Goal: Information Seeking & Learning: Find specific fact

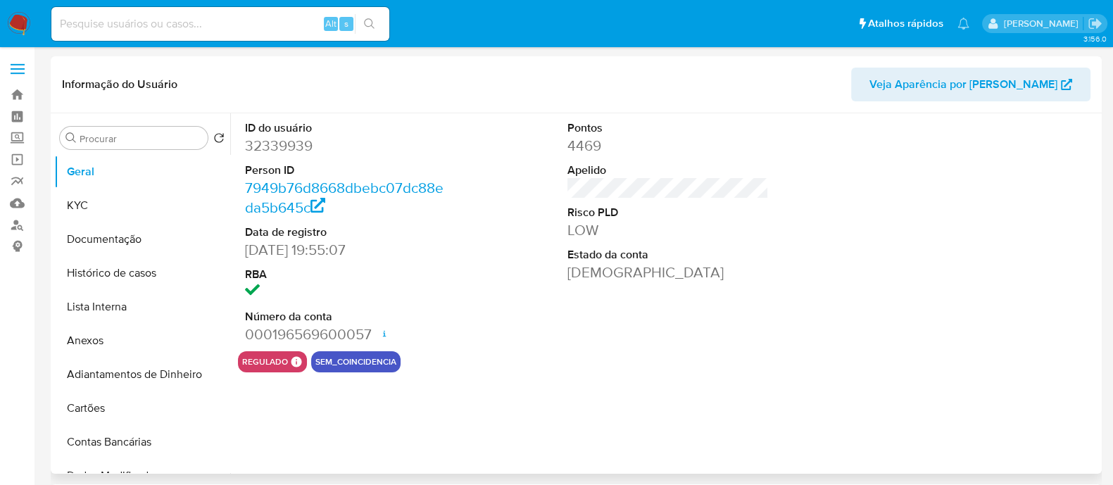
select select "10"
click at [9, 230] on link "Localizador de pessoas" at bounding box center [84, 225] width 168 height 22
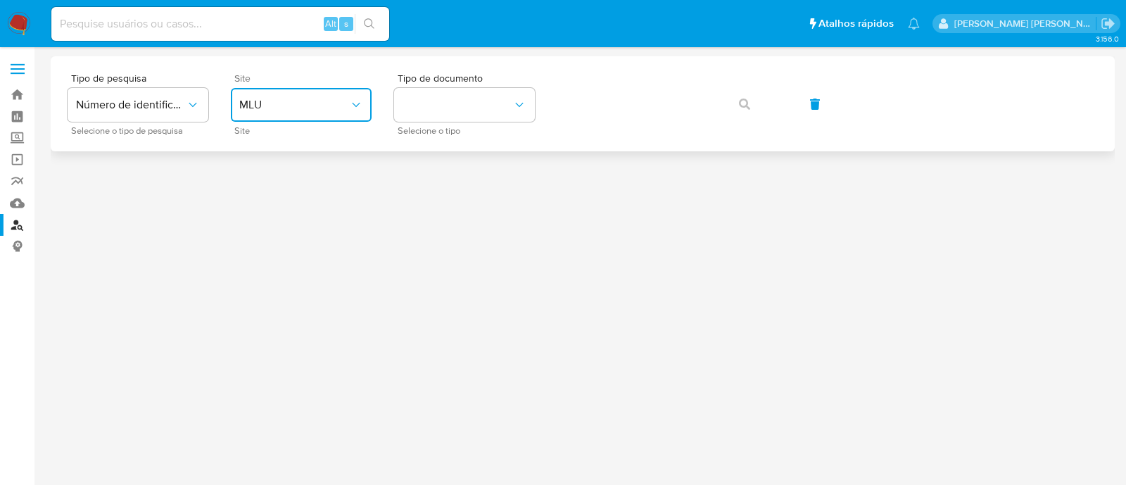
click at [277, 118] on button "MLU" at bounding box center [301, 105] width 141 height 34
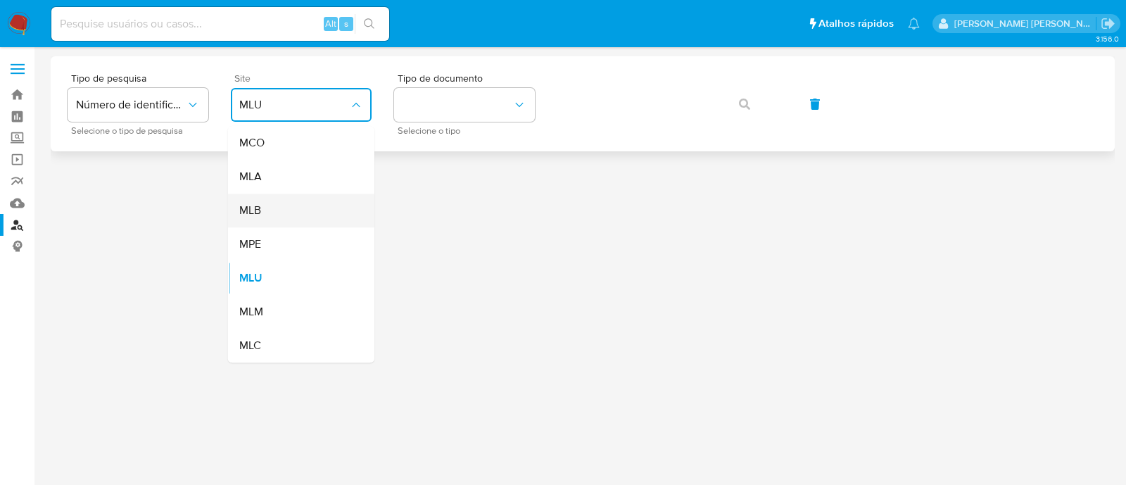
click at [262, 211] on div "MLB" at bounding box center [296, 211] width 115 height 34
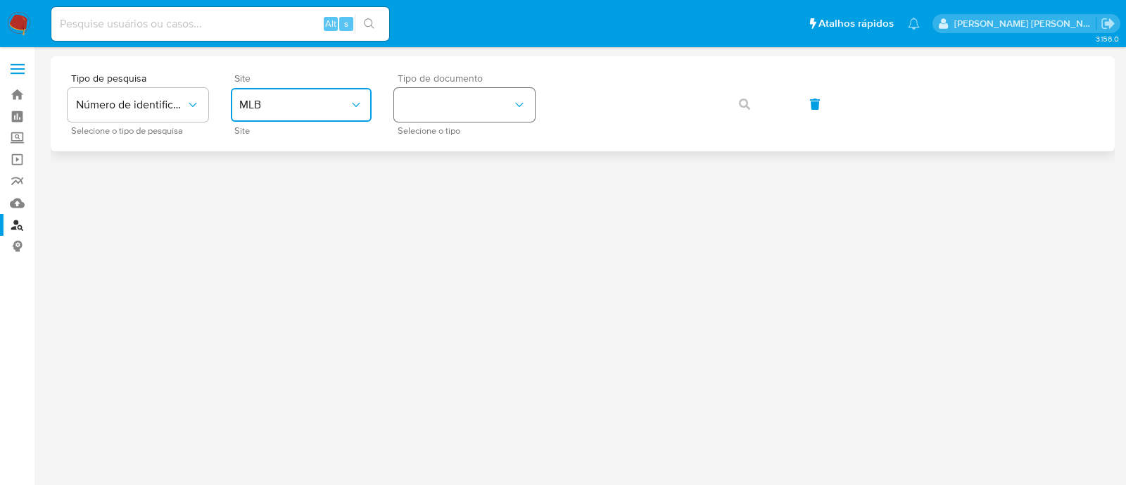
click at [483, 101] on button "identificationType" at bounding box center [464, 105] width 141 height 34
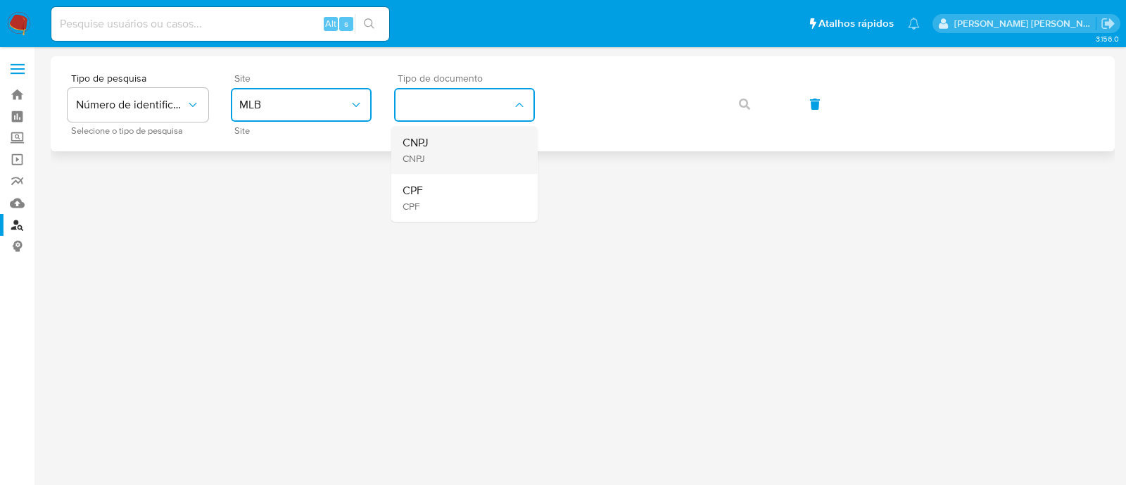
click at [455, 144] on div "CNPJ CNPJ" at bounding box center [460, 150] width 115 height 48
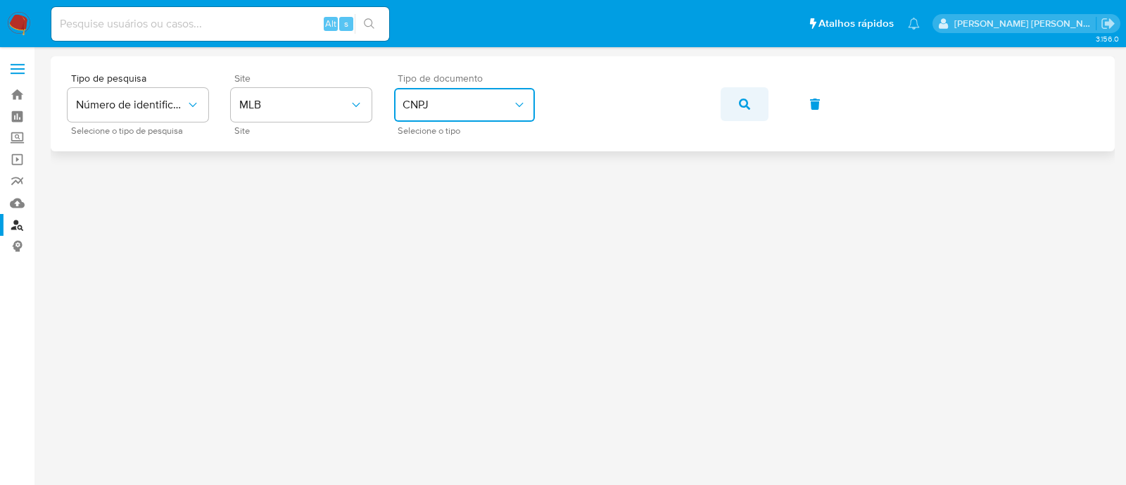
click at [743, 101] on icon "button" at bounding box center [744, 104] width 11 height 11
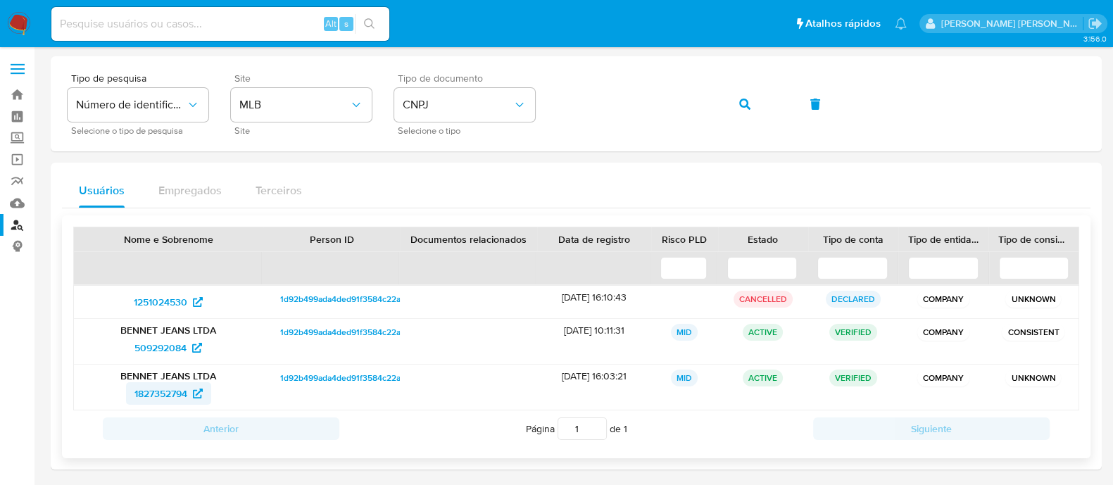
click at [175, 396] on span "1827352794" at bounding box center [160, 393] width 53 height 23
click at [722, 108] on button "button" at bounding box center [745, 104] width 48 height 34
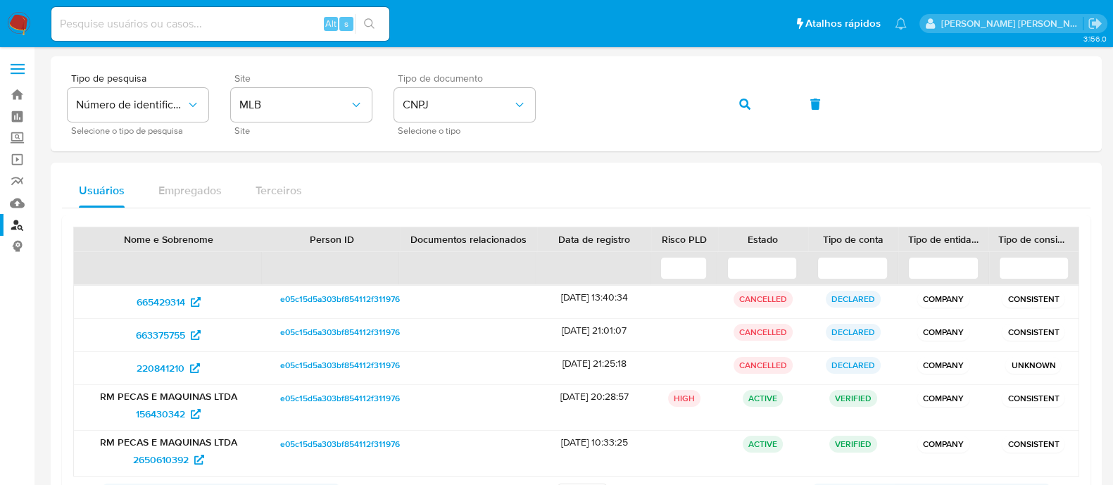
scroll to position [69, 0]
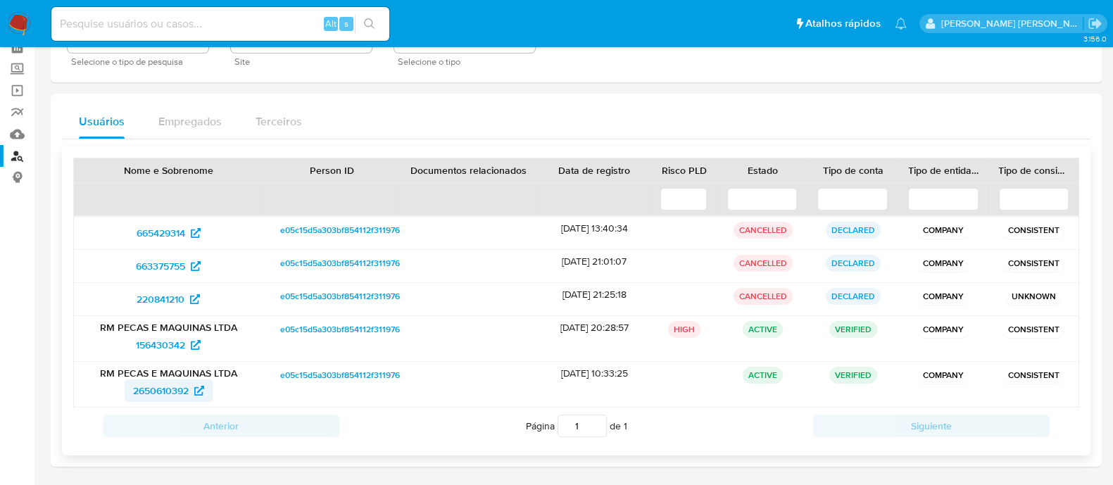
drag, startPoint x: 168, startPoint y: 377, endPoint x: 141, endPoint y: 396, distance: 32.8
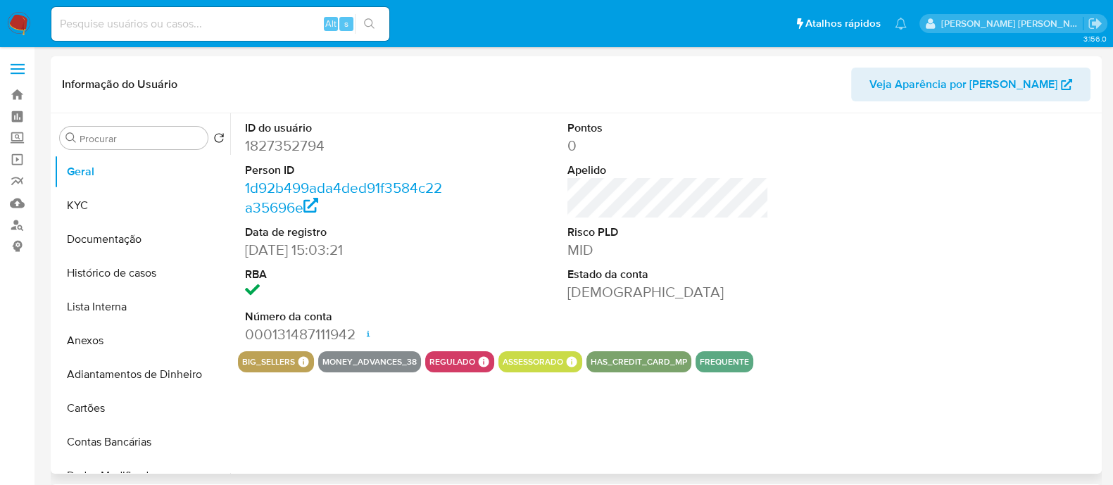
select select "10"
drag, startPoint x: 98, startPoint y: 276, endPoint x: 99, endPoint y: 283, distance: 7.1
click at [98, 280] on button "Histórico de casos" at bounding box center [136, 273] width 165 height 34
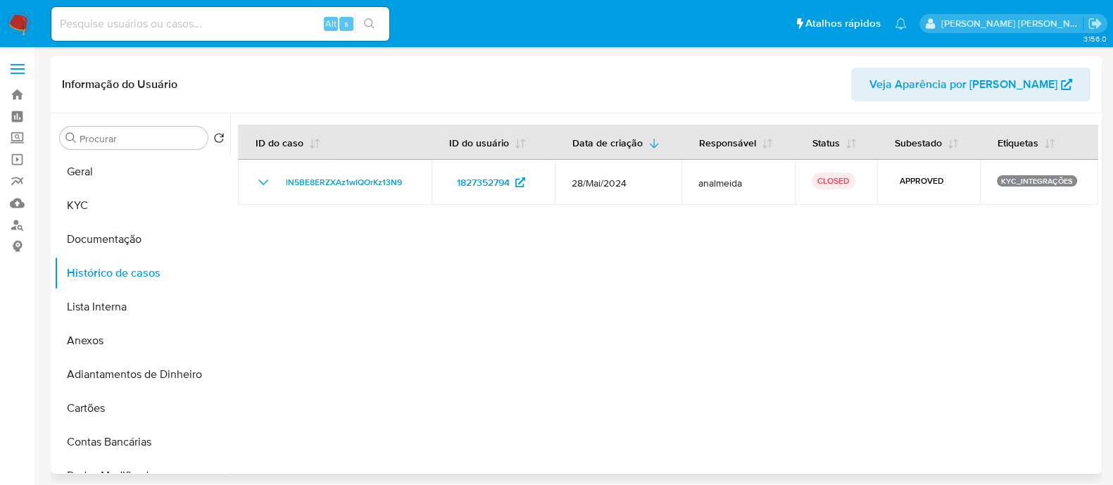
click at [545, 313] on div at bounding box center [664, 293] width 868 height 360
click at [94, 196] on button "KYC" at bounding box center [136, 206] width 165 height 34
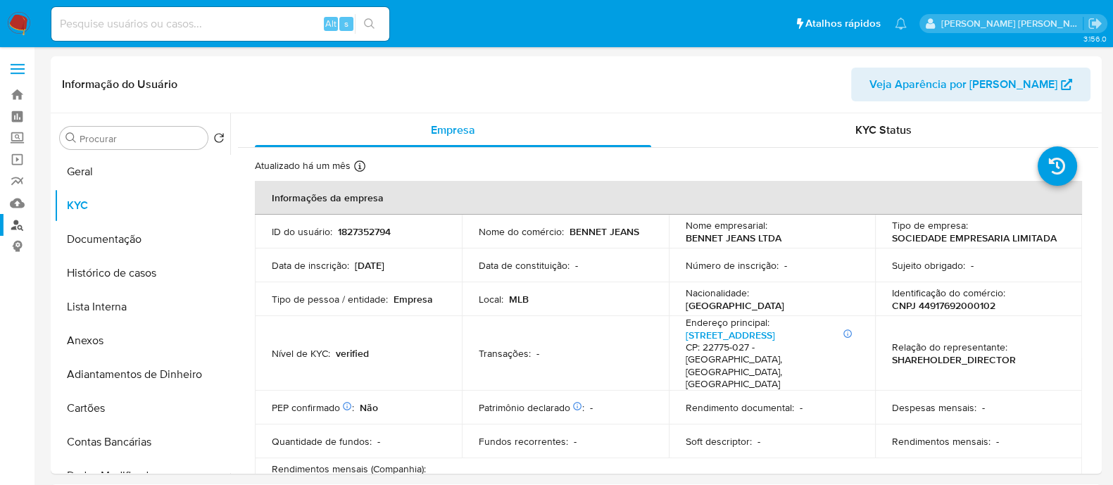
click at [23, 226] on link "Localizador de pessoas" at bounding box center [84, 225] width 168 height 22
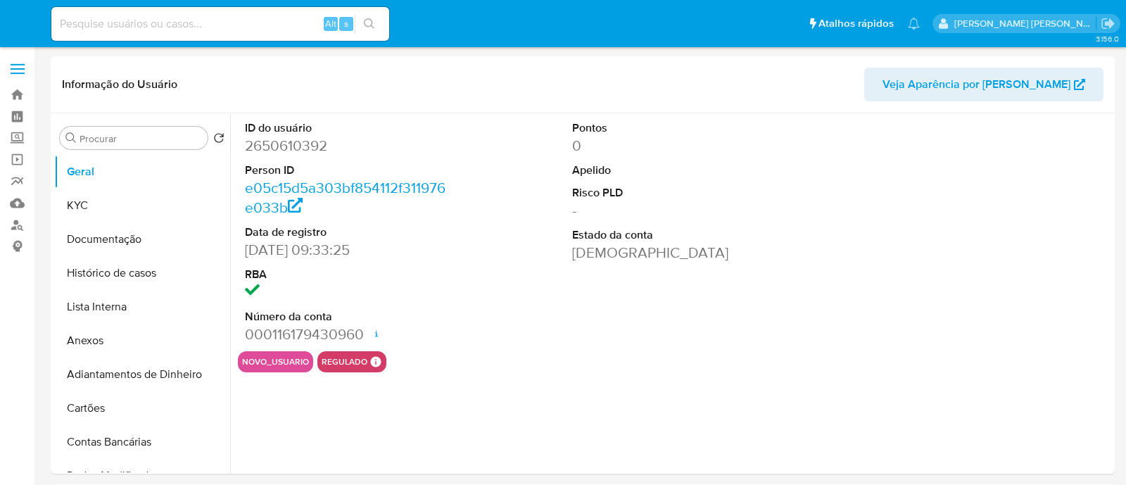
select select "10"
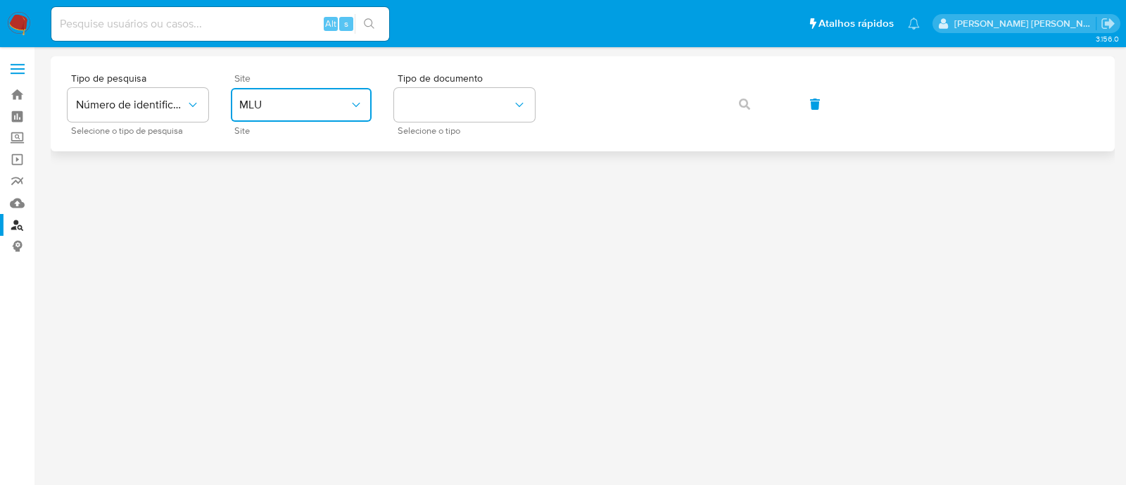
click at [362, 103] on icon "site_id" at bounding box center [356, 105] width 14 height 14
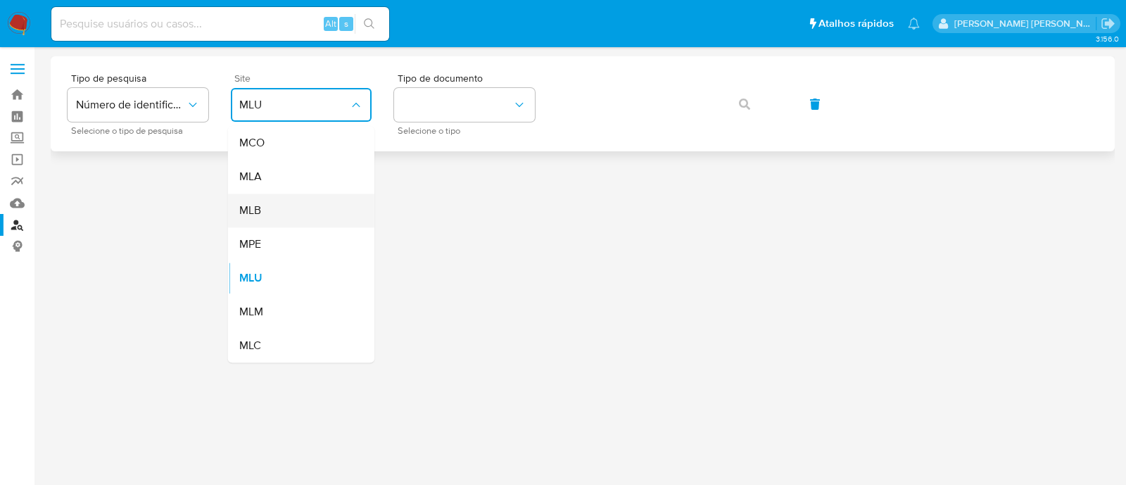
click at [304, 201] on div "MLB" at bounding box center [296, 211] width 115 height 34
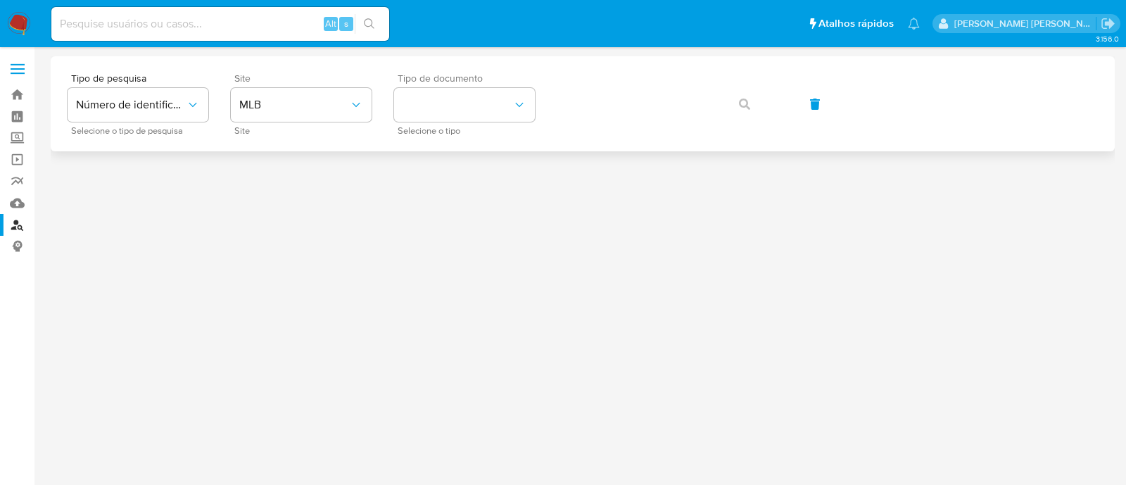
click at [448, 75] on span "Tipo de documento" at bounding box center [468, 78] width 141 height 10
click at [448, 105] on button "identificationType" at bounding box center [464, 105] width 141 height 34
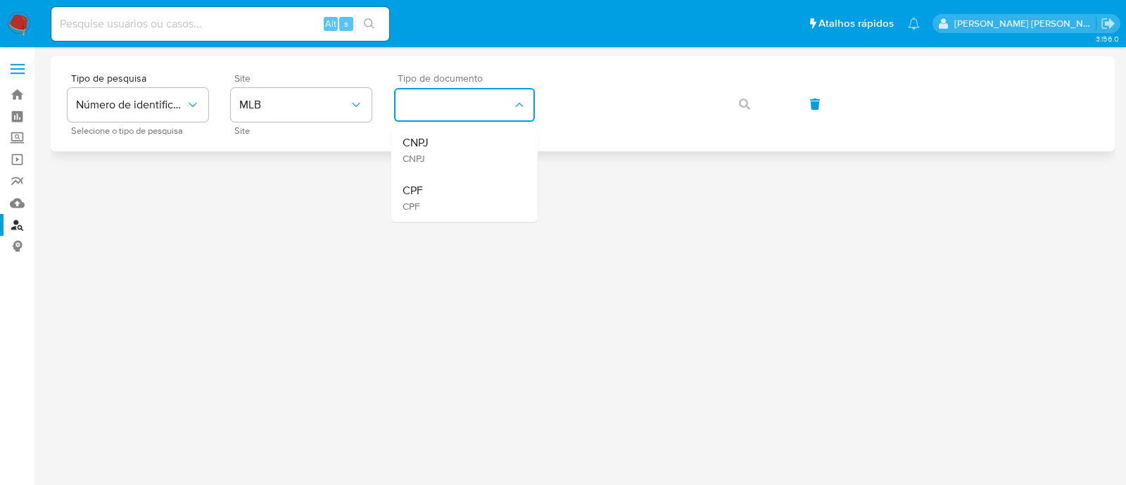
click at [448, 158] on div "CNPJ CNPJ" at bounding box center [460, 150] width 115 height 48
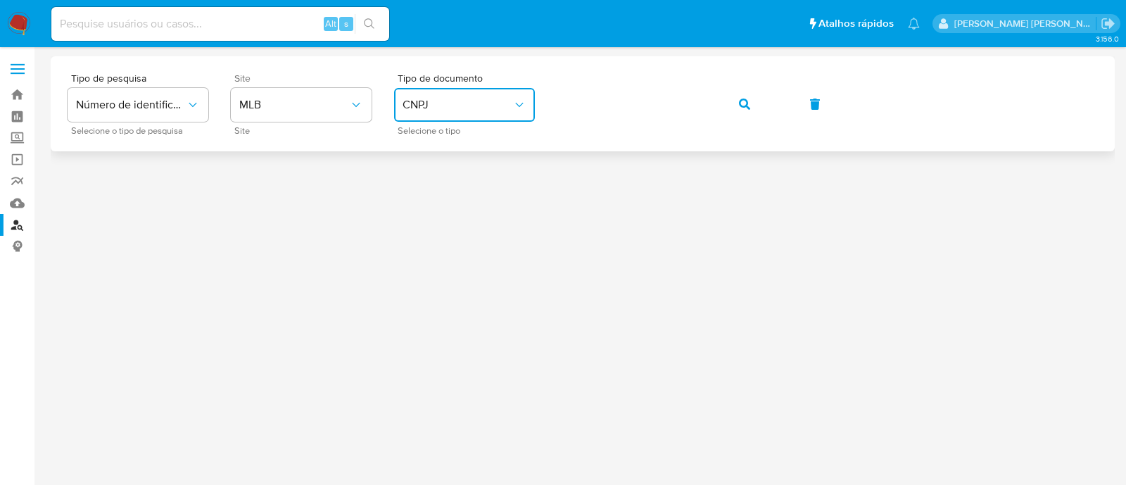
click at [746, 96] on span "button" at bounding box center [744, 104] width 11 height 31
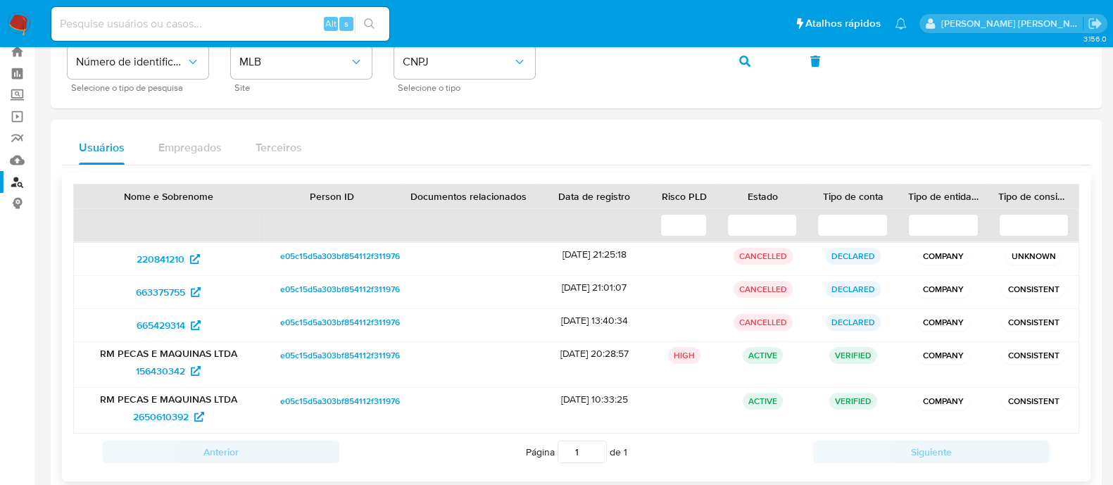
scroll to position [69, 0]
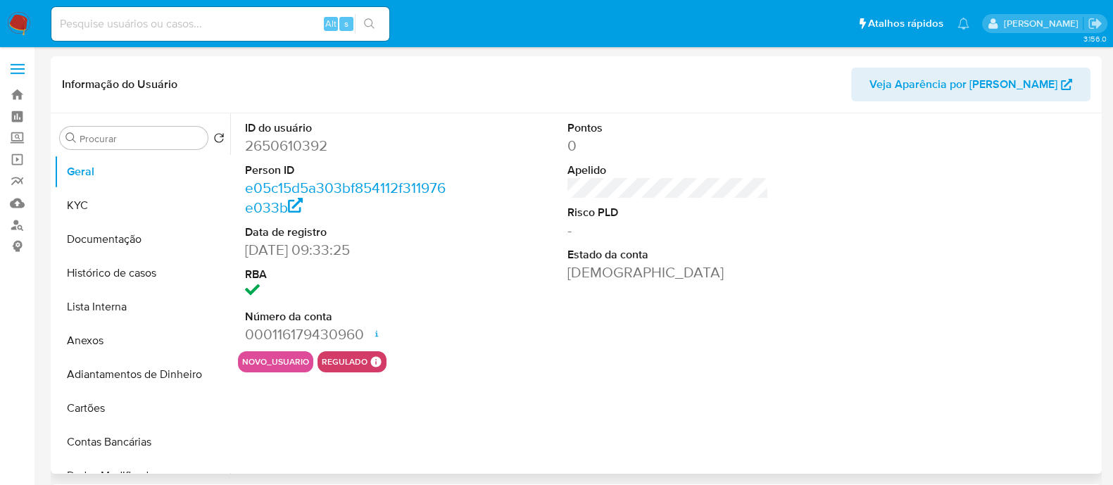
select select "10"
click at [145, 294] on button "Lista Interna" at bounding box center [136, 307] width 165 height 34
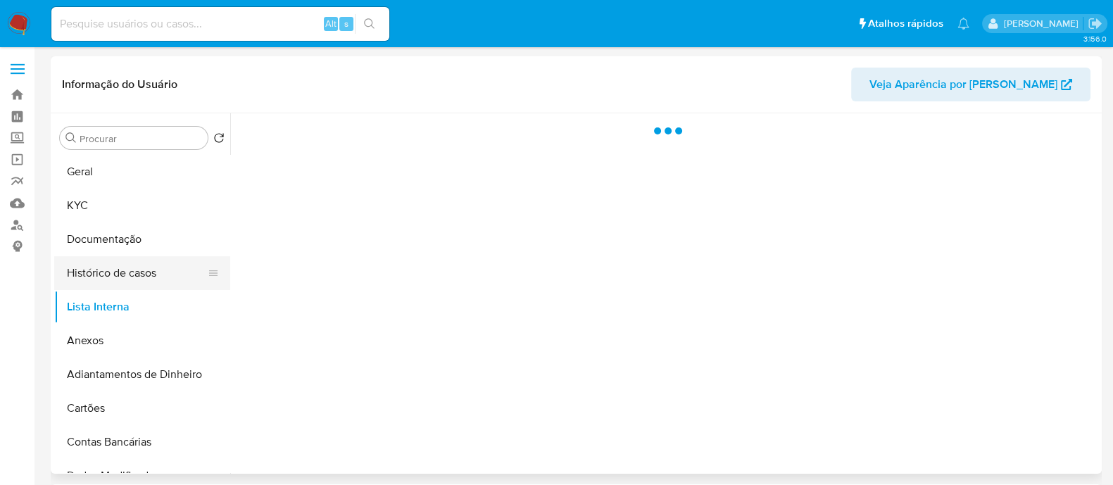
click at [156, 267] on button "Histórico de casos" at bounding box center [136, 273] width 165 height 34
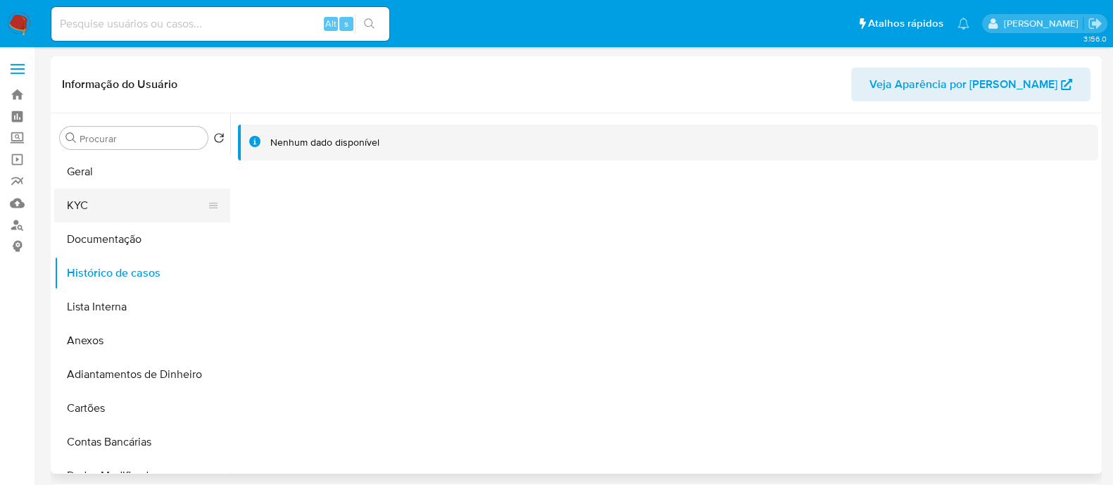
click at [165, 209] on button "KYC" at bounding box center [136, 206] width 165 height 34
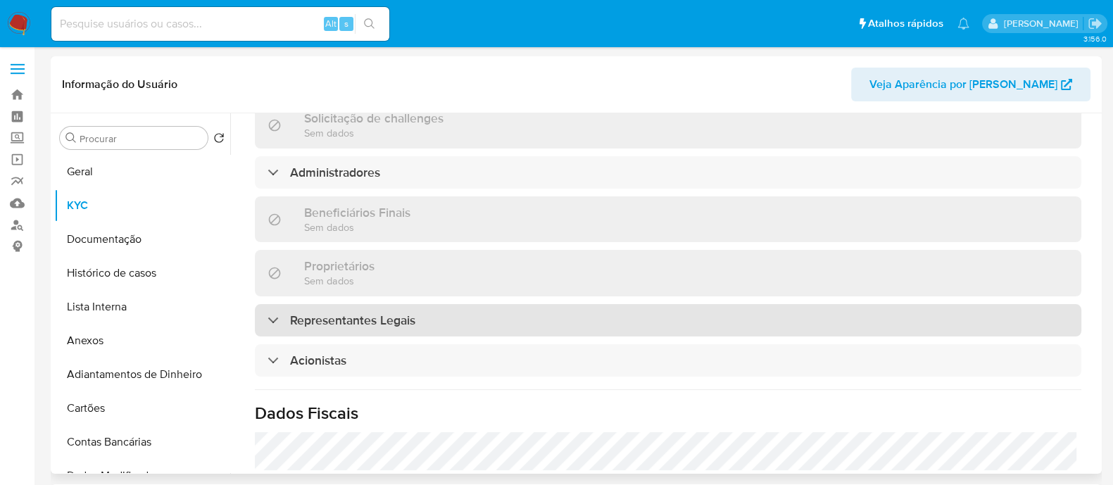
scroll to position [599, 0]
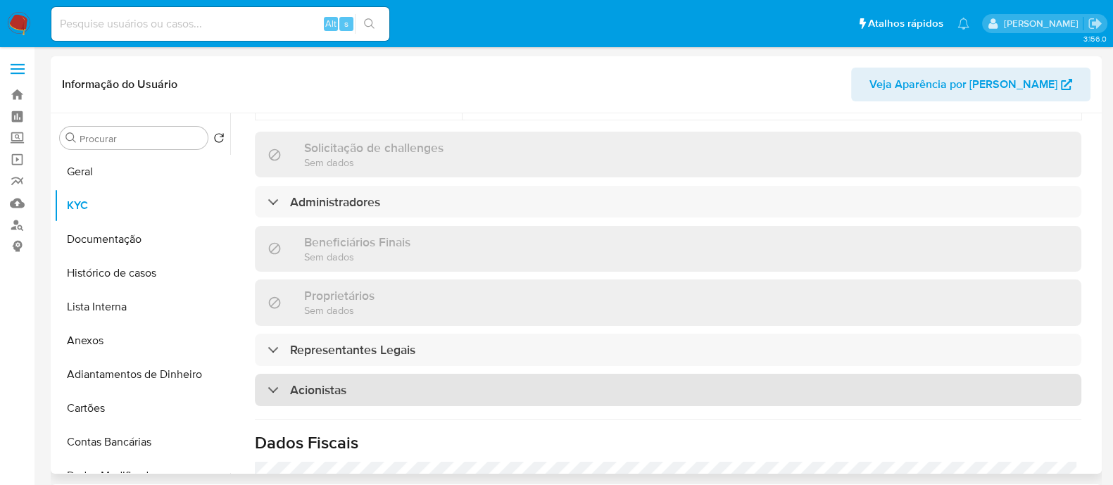
click at [514, 374] on div "Acionistas" at bounding box center [668, 390] width 827 height 32
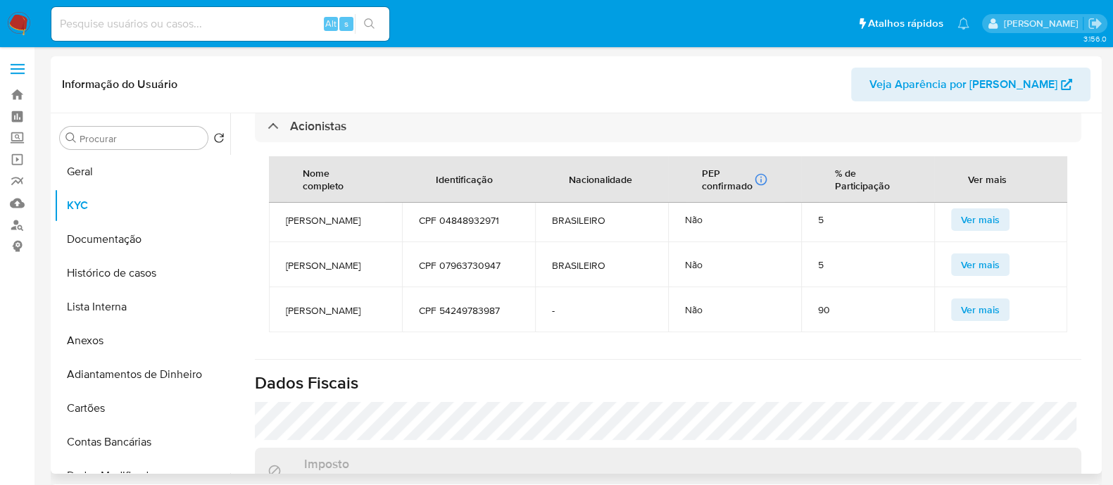
scroll to position [951, 0]
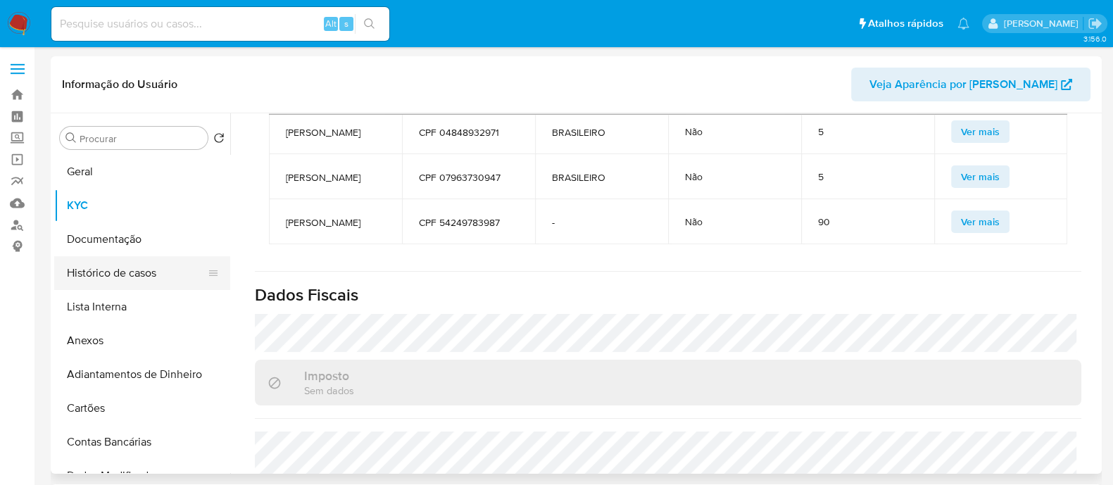
click at [151, 277] on button "Histórico de casos" at bounding box center [136, 273] width 165 height 34
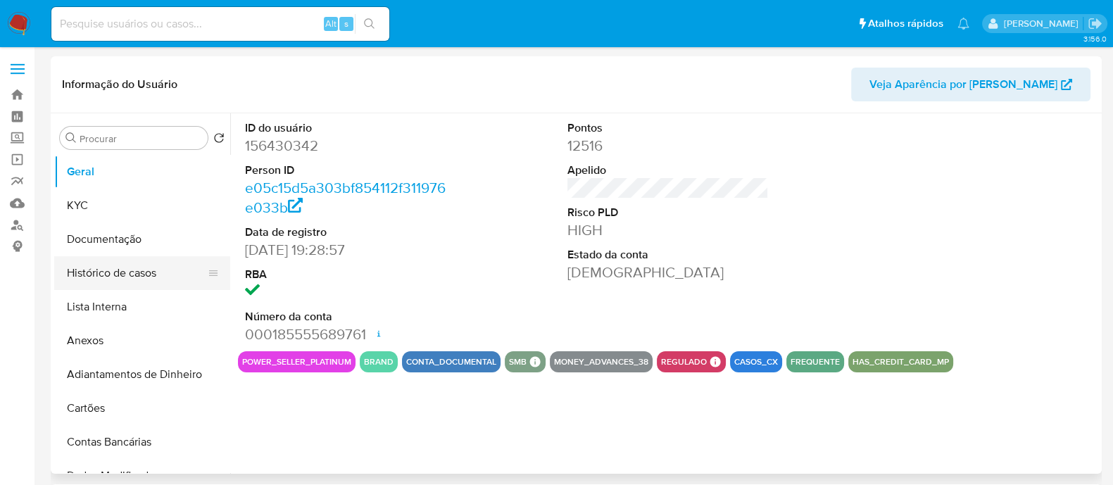
select select "10"
click at [141, 282] on button "Histórico de casos" at bounding box center [136, 273] width 165 height 34
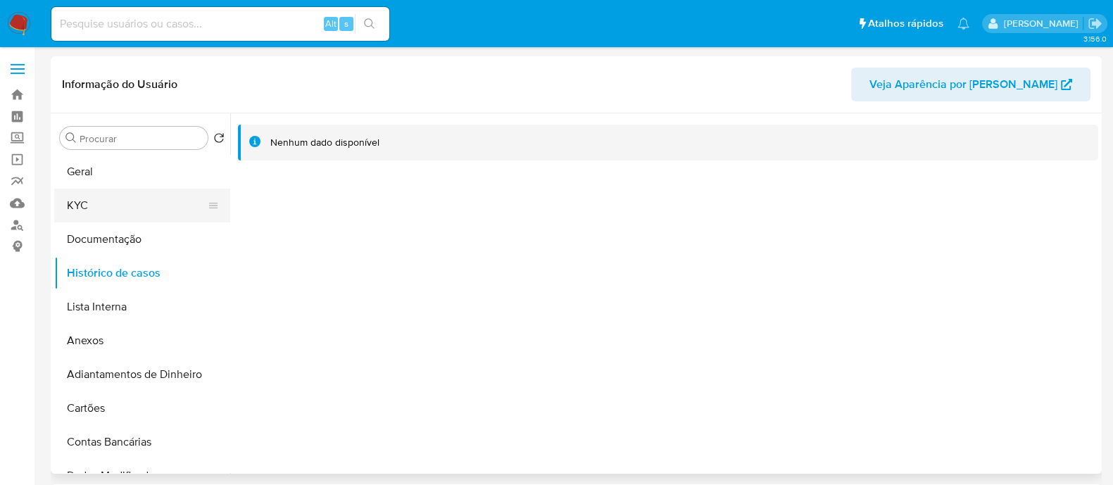
click at [142, 200] on button "KYC" at bounding box center [136, 206] width 165 height 34
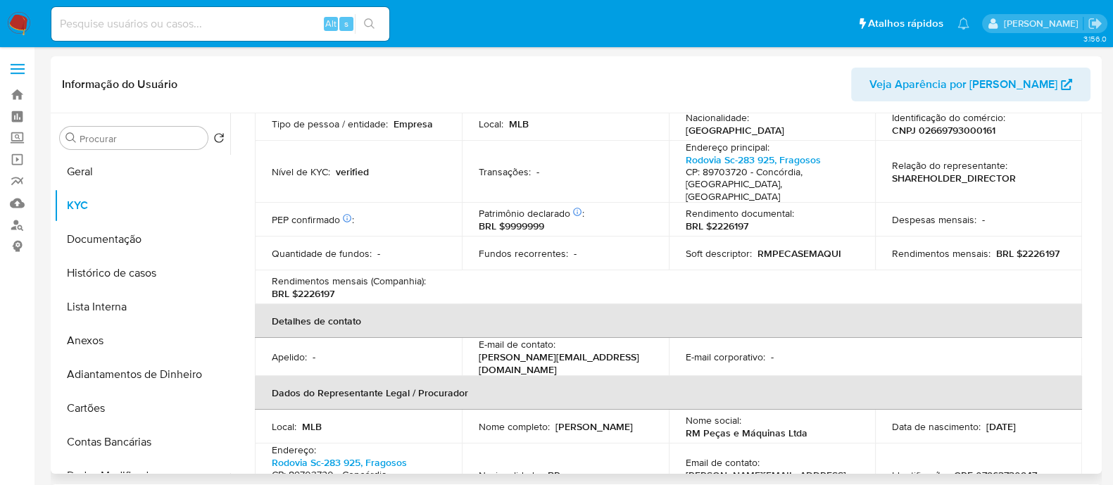
click at [429, 304] on th "Detalhes de contato" at bounding box center [668, 321] width 827 height 34
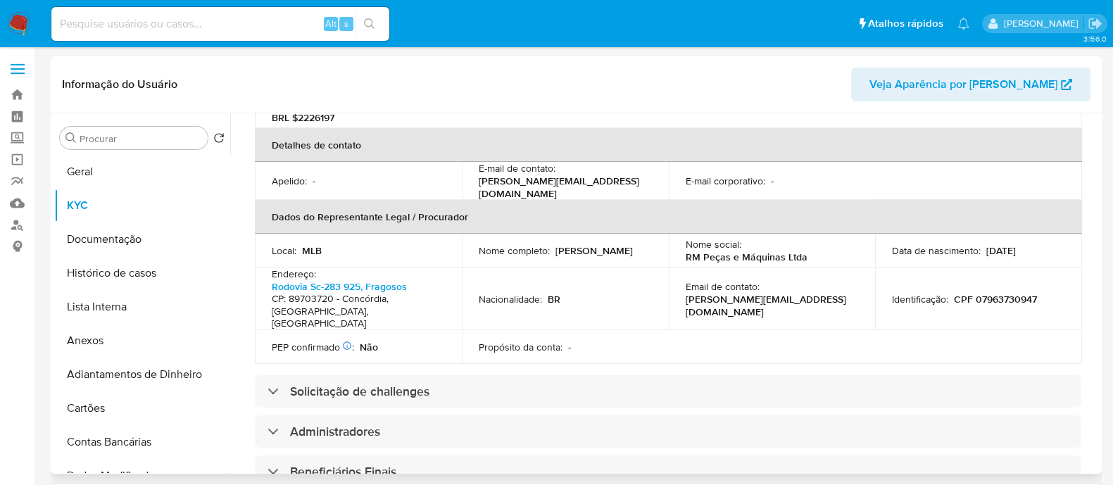
scroll to position [615, 0]
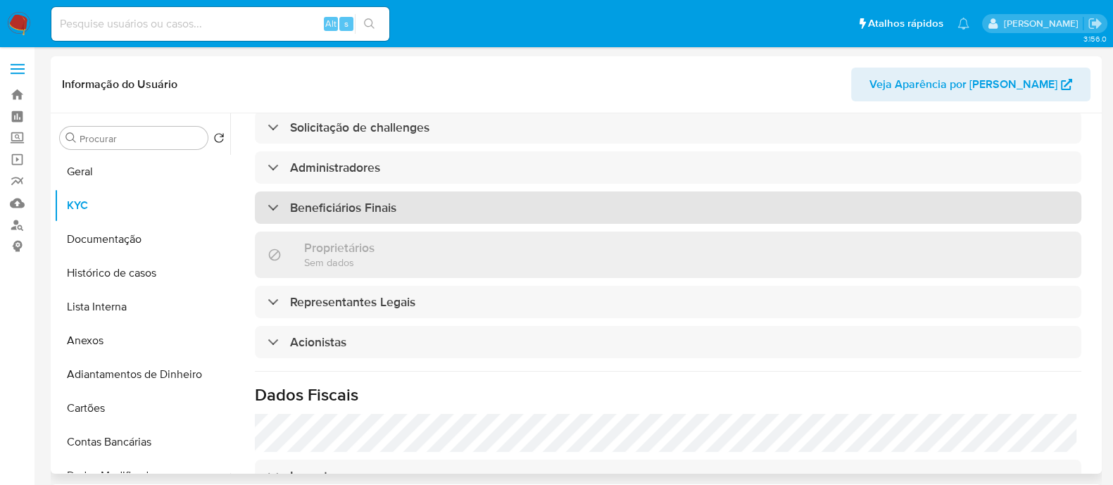
click at [462, 191] on div "Beneficiários Finais" at bounding box center [668, 207] width 827 height 32
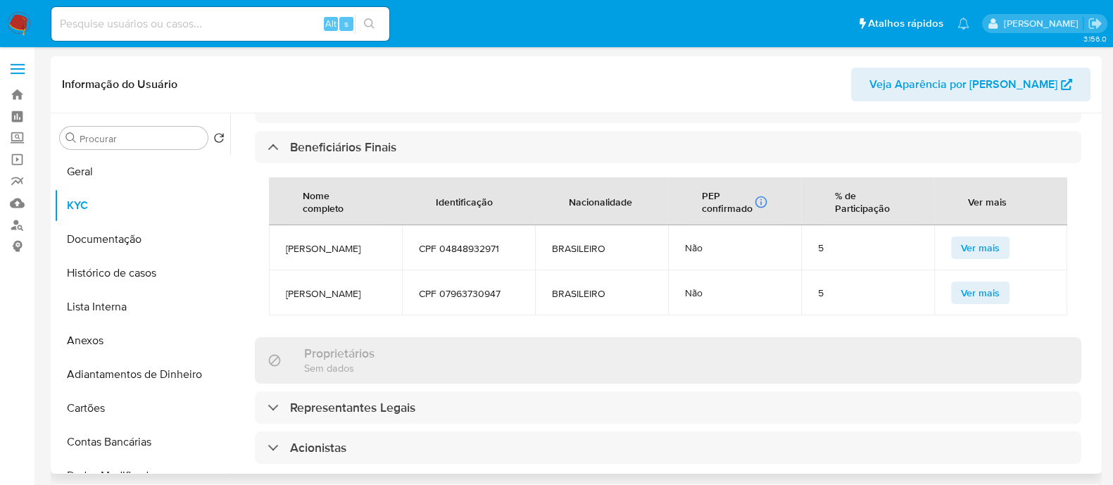
scroll to position [703, 0]
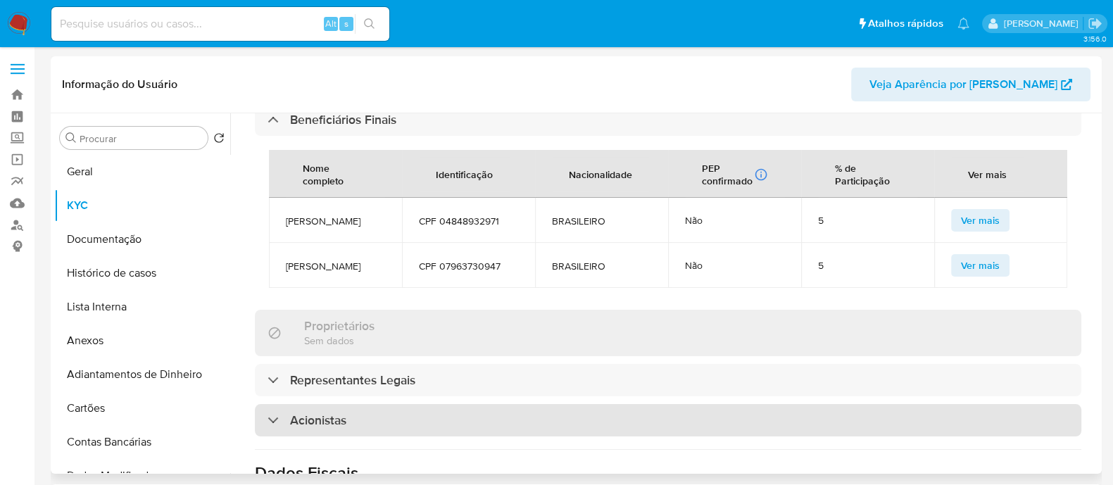
click at [471, 406] on div "Acionistas" at bounding box center [668, 420] width 827 height 32
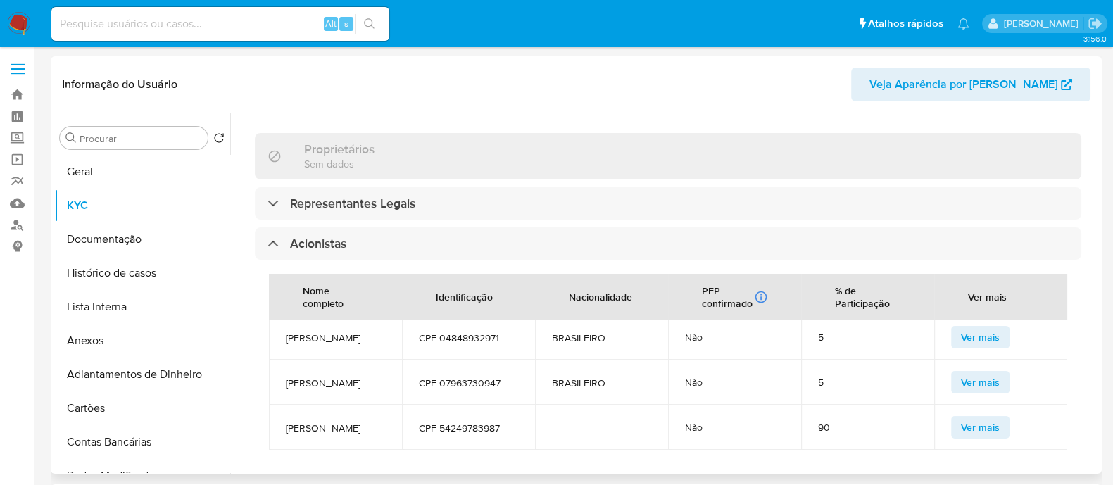
scroll to position [44, 0]
click at [172, 165] on button "Geral" at bounding box center [136, 172] width 165 height 34
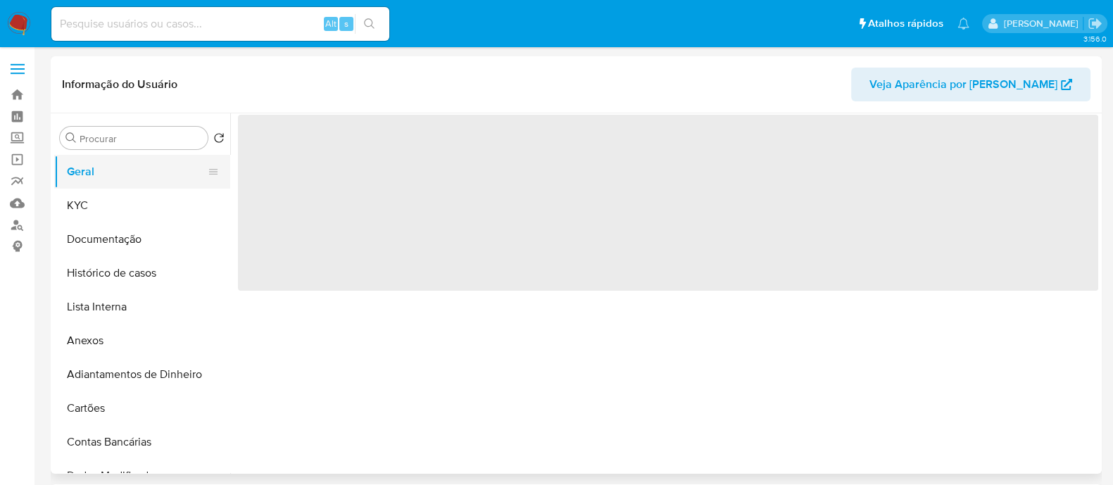
scroll to position [0, 0]
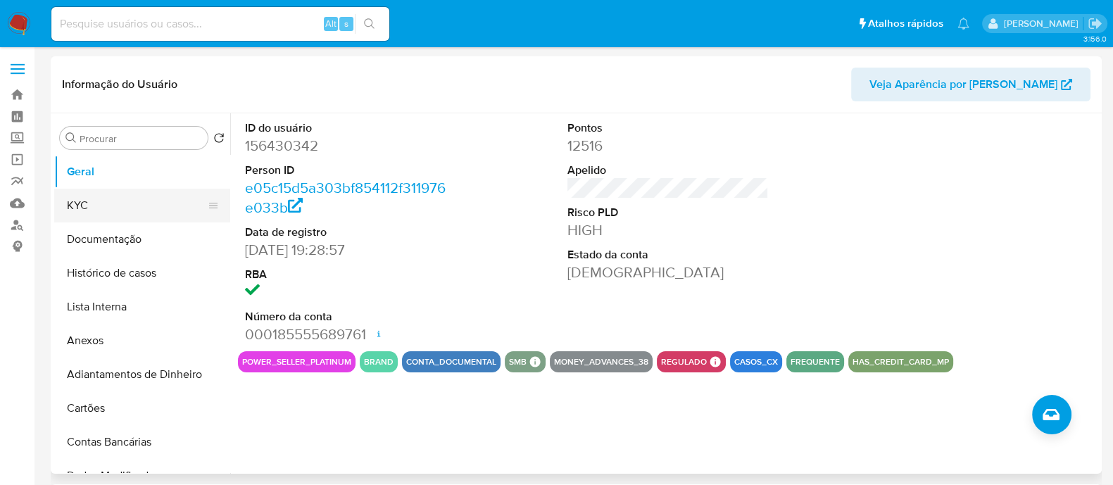
click at [168, 216] on button "KYC" at bounding box center [136, 206] width 165 height 34
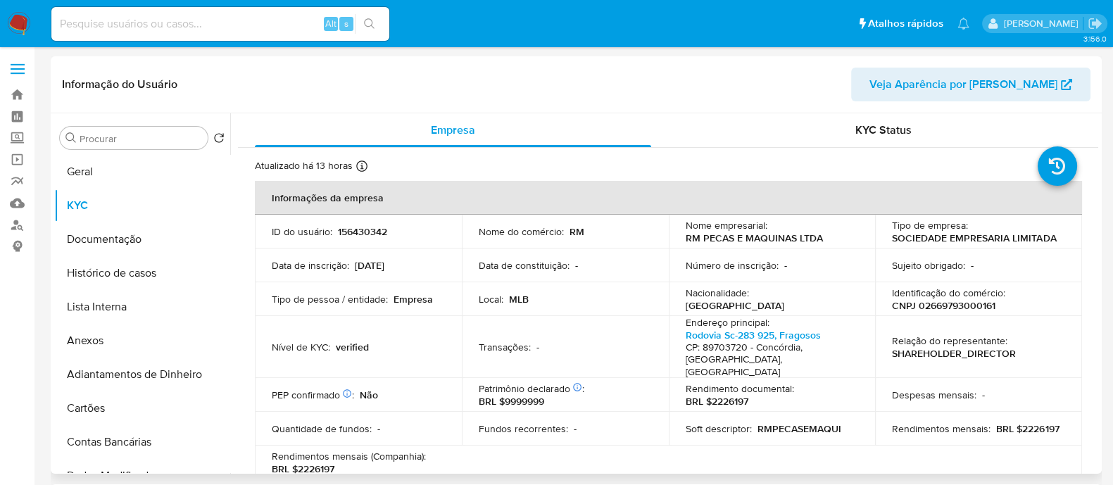
click at [958, 308] on p "CNPJ 02669793000161" at bounding box center [943, 305] width 103 height 13
copy p "02669793000161"
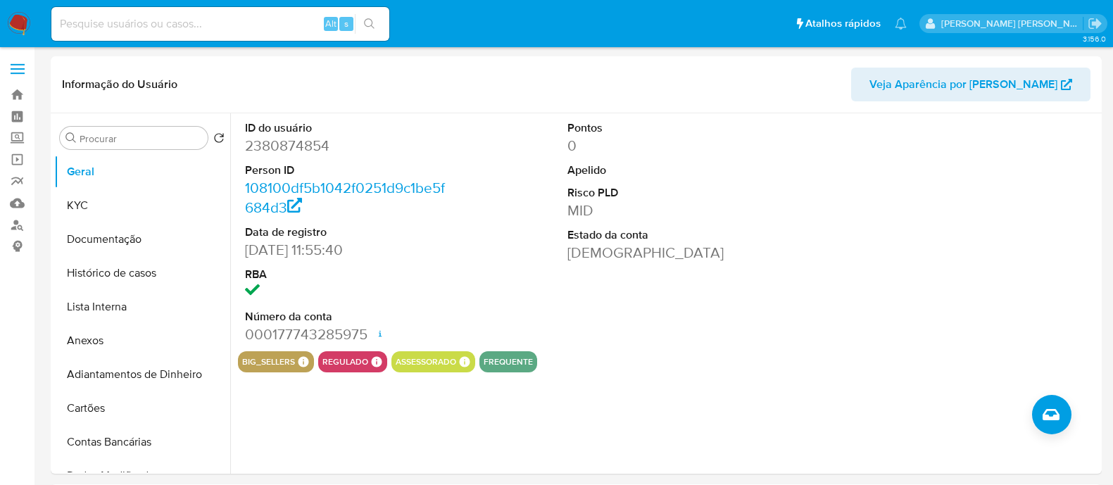
select select "10"
